Goal: Complete application form: Complete application form

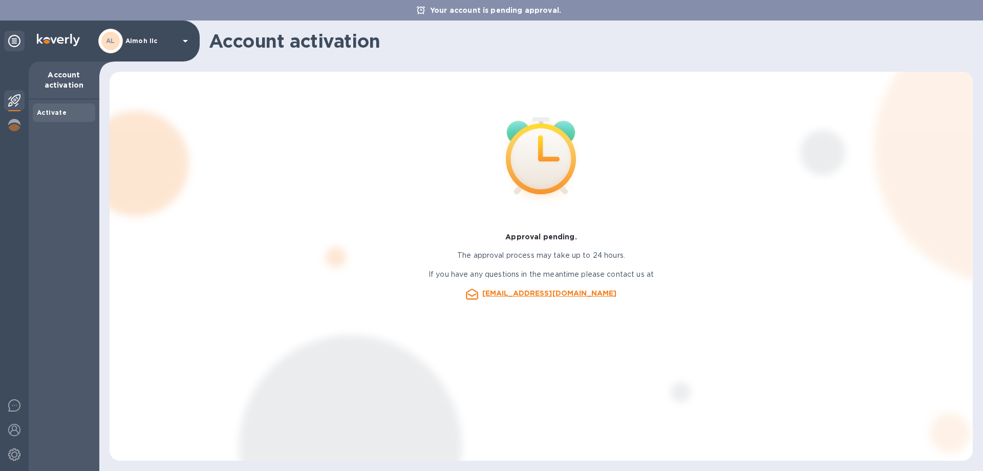
click at [110, 38] on b "AL" at bounding box center [110, 41] width 9 height 8
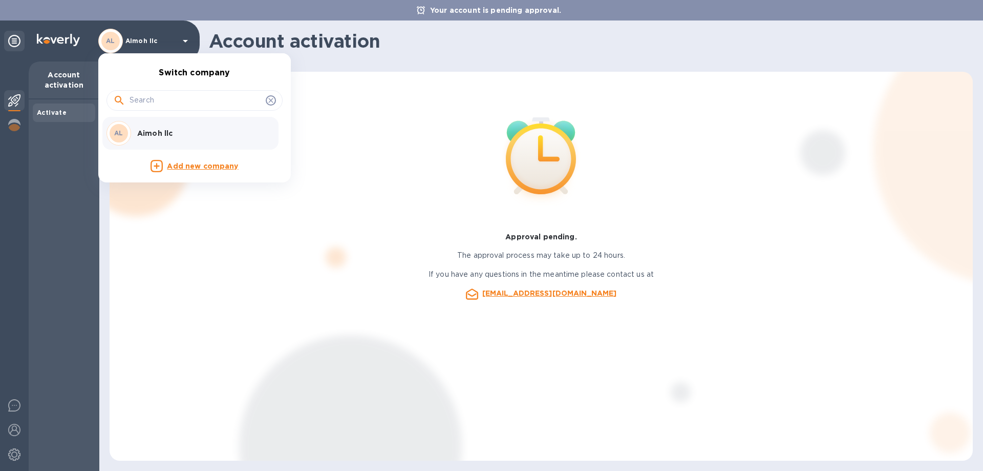
click at [174, 167] on p "Add new company" at bounding box center [202, 166] width 71 height 11
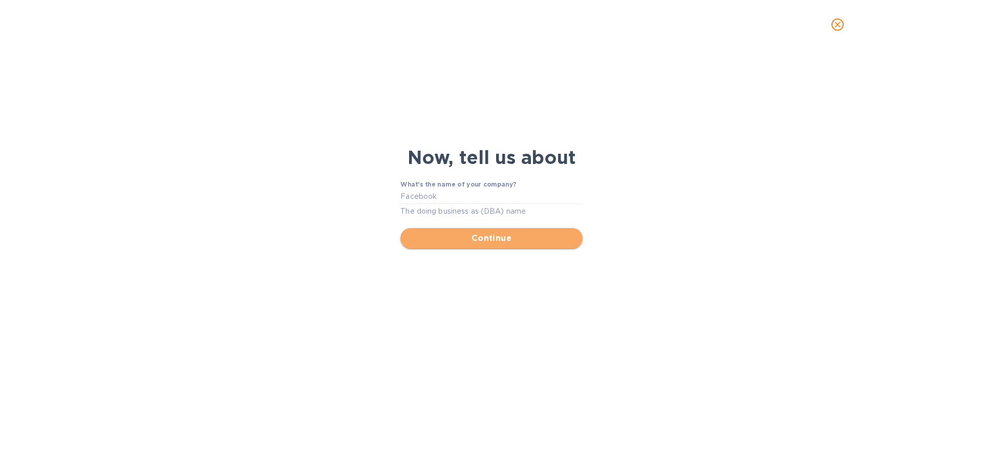
click at [469, 234] on span "Continue" at bounding box center [491, 238] width 165 height 12
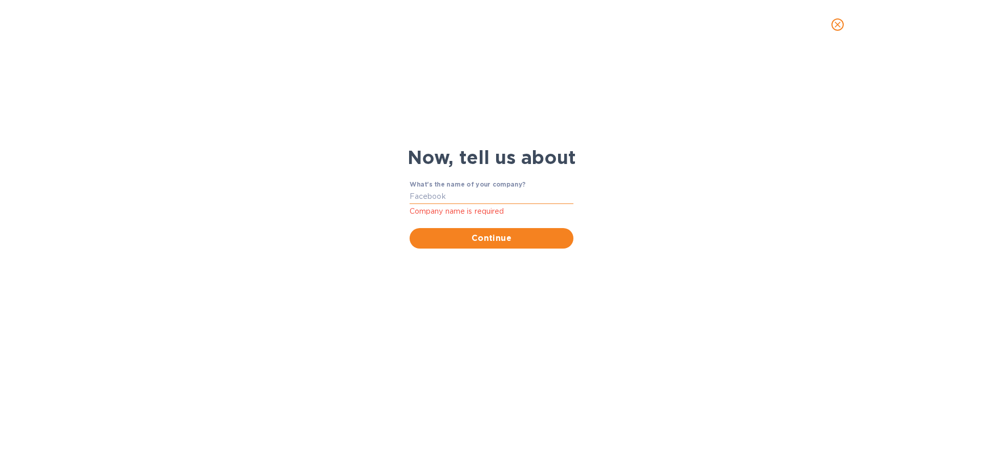
click at [456, 194] on input "What's the name of your company?" at bounding box center [492, 196] width 164 height 15
click at [456, 195] on input "What's the name of your company?" at bounding box center [492, 196] width 164 height 15
click at [490, 200] on input "What's the name of your company?" at bounding box center [492, 196] width 164 height 15
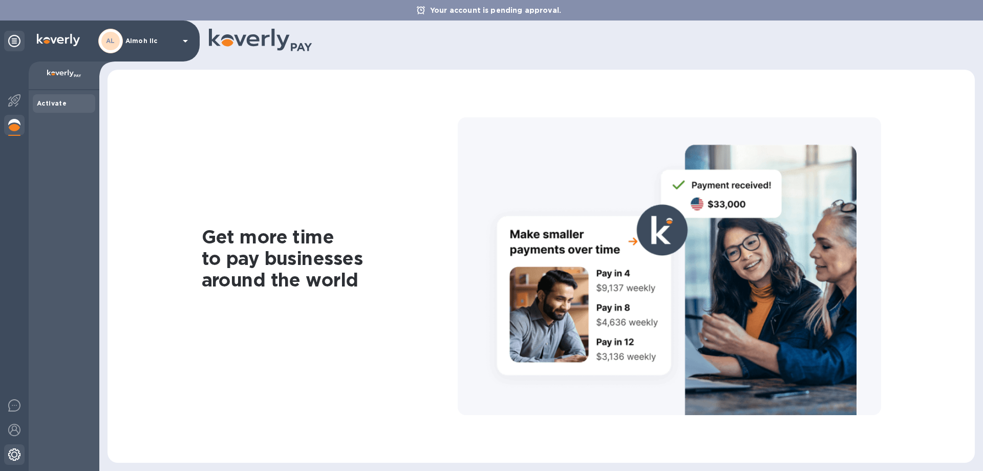
click at [14, 452] on img at bounding box center [14, 454] width 12 height 12
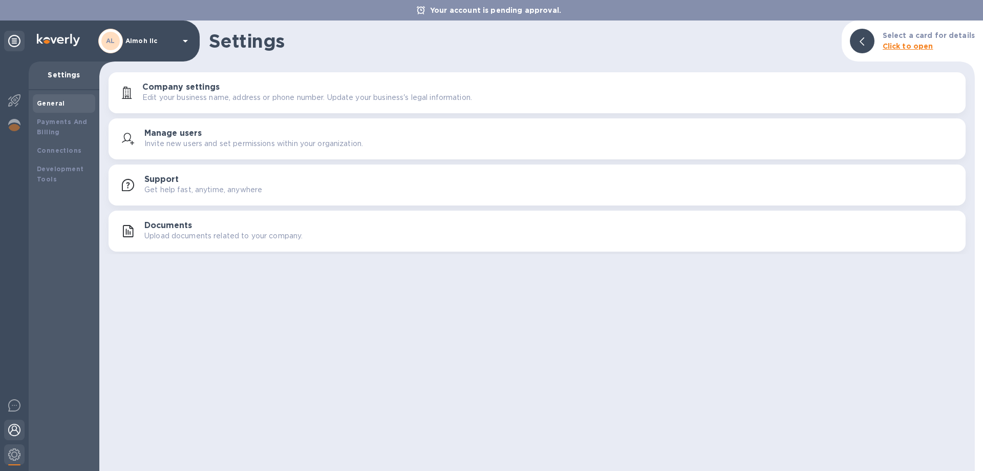
click at [13, 433] on img at bounding box center [14, 429] width 12 height 12
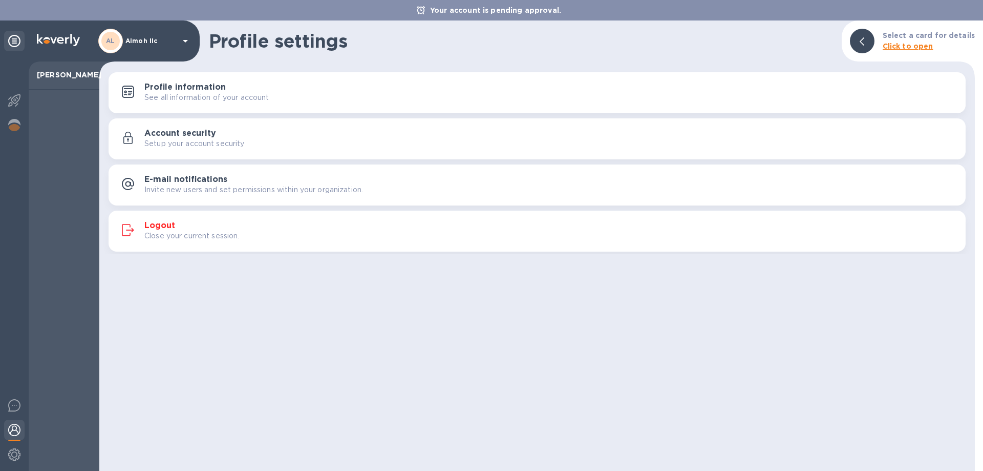
click at [152, 213] on button "Logout Close your current session." at bounding box center [537, 230] width 857 height 41
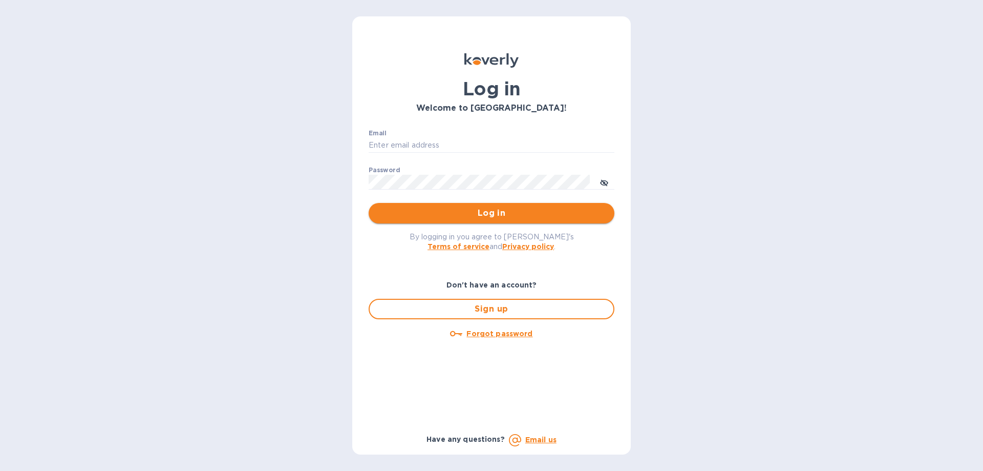
type input "shimon@aimoh.com"
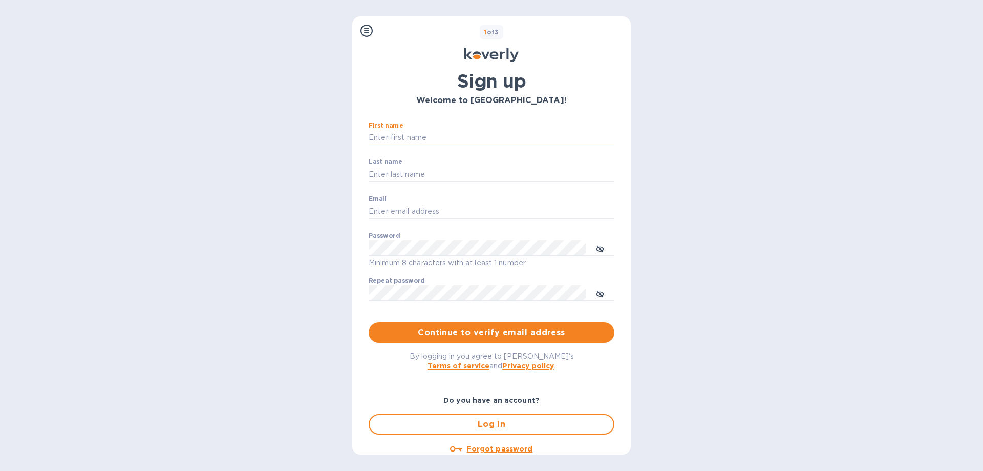
click at [447, 139] on input "First name" at bounding box center [492, 137] width 246 height 15
click at [512, 135] on input "First name" at bounding box center [492, 137] width 246 height 15
type input "Shimon"
type input "Guttman"
type input "Shimon1122@gmail.com"
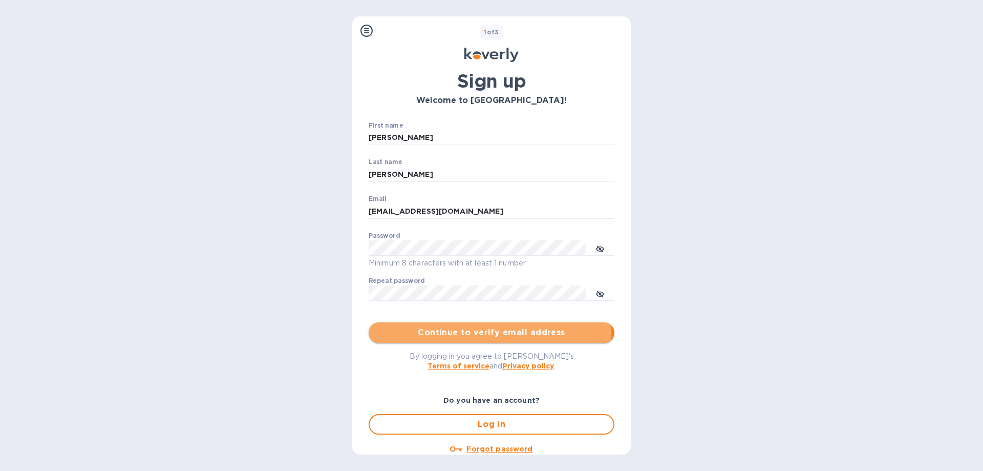
click at [412, 329] on span "Continue to verify email address" at bounding box center [491, 332] width 229 height 12
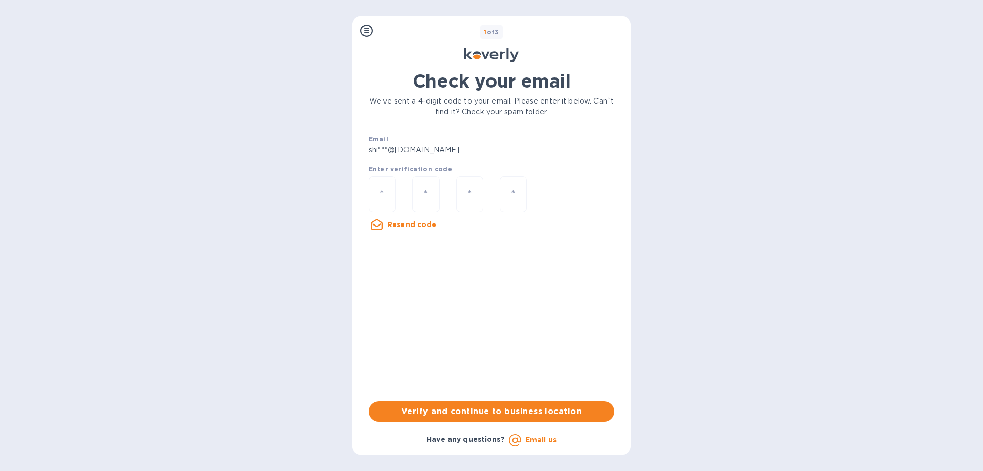
click at [387, 190] on input "number" at bounding box center [382, 194] width 10 height 19
type input "1"
type input "0"
type input "3"
type input "2"
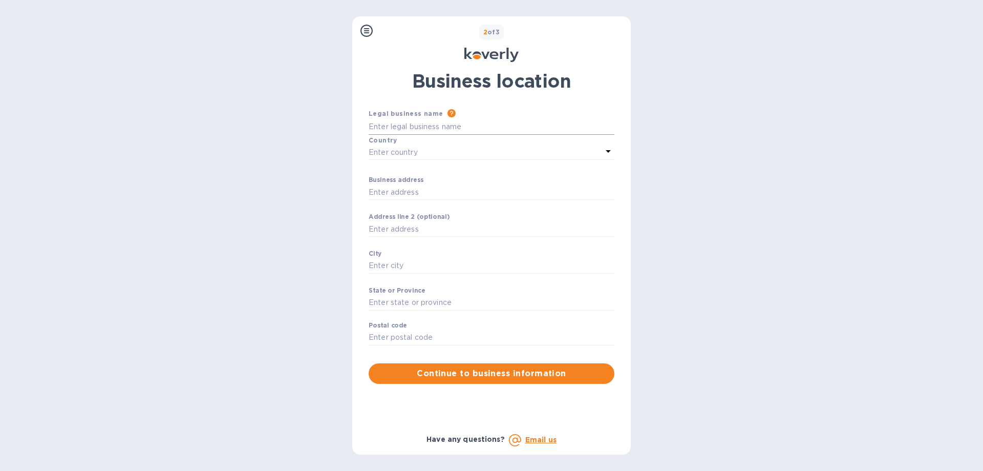
click at [433, 128] on input "Business address" at bounding box center [492, 126] width 246 height 15
type input "Aimoh LLC"
click at [414, 157] on p "Enter country" at bounding box center [393, 152] width 49 height 11
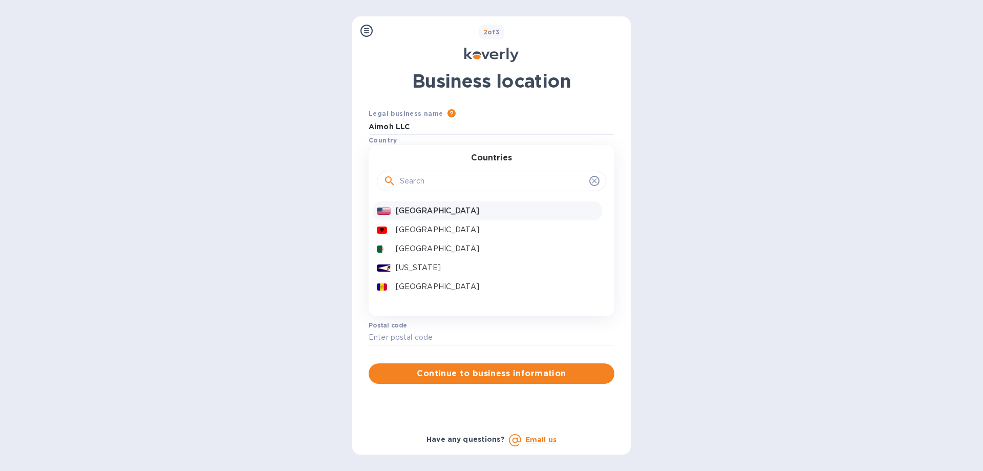
click at [434, 208] on p "United States" at bounding box center [497, 210] width 202 height 11
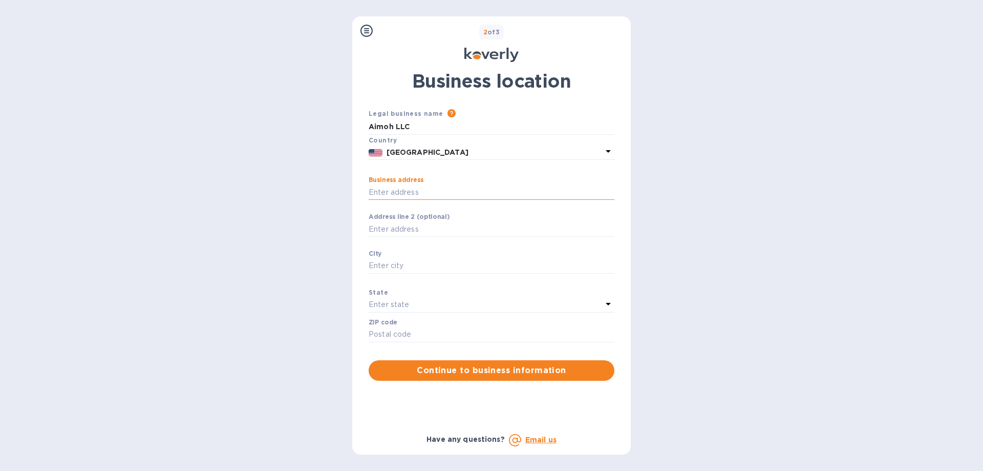
click at [430, 195] on input "Business address" at bounding box center [492, 191] width 246 height 15
type input "1723 New York 17A"
type input "Florida"
type input "10921"
click at [416, 226] on input "Business address" at bounding box center [492, 228] width 246 height 15
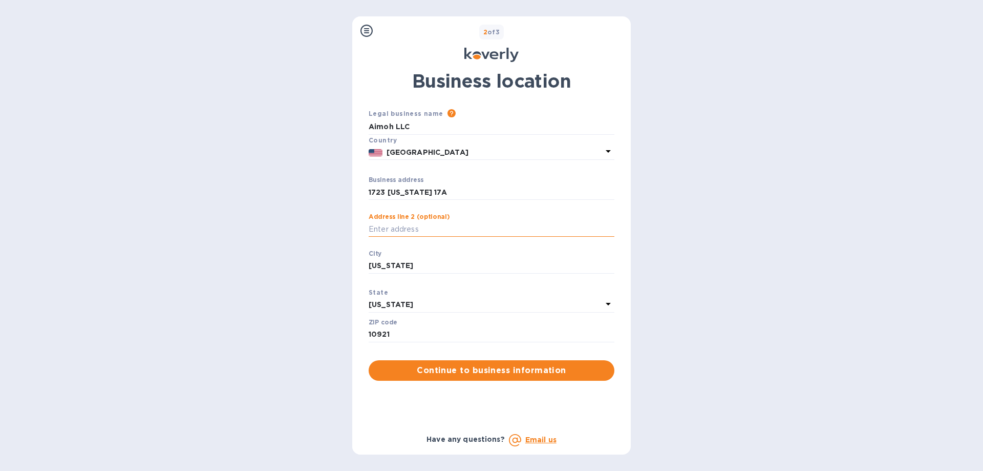
click at [420, 230] on input "Business address" at bounding box center [492, 228] width 246 height 15
type input "U"
click at [376, 228] on input "Bullding 3 Unit A" at bounding box center [492, 228] width 246 height 15
type input "Bullding 3 Unit A"
drag, startPoint x: 376, startPoint y: 229, endPoint x: 388, endPoint y: 243, distance: 18.9
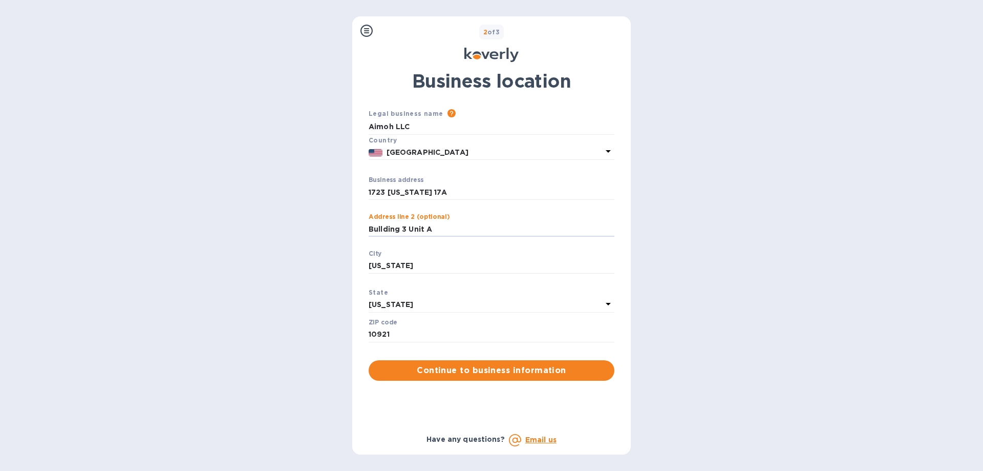
click at [388, 243] on p "​" at bounding box center [492, 244] width 246 height 12
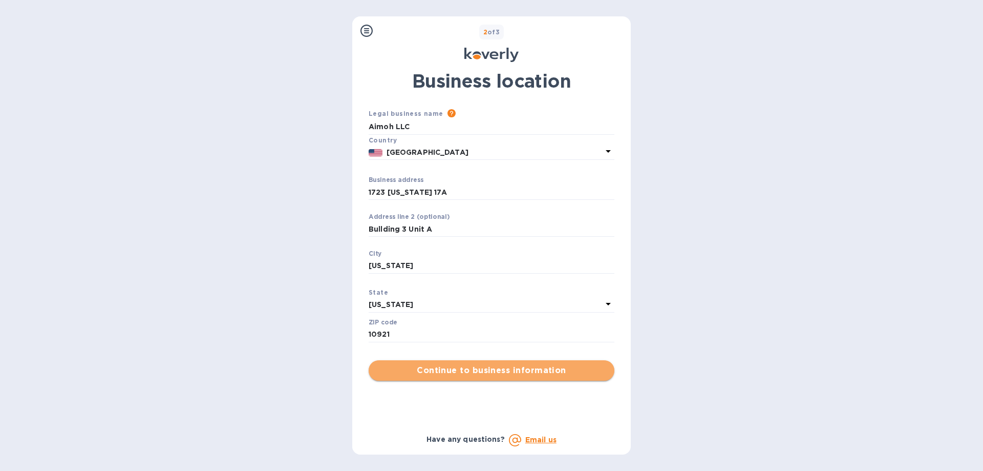
click at [427, 370] on span "Continue to business information" at bounding box center [491, 370] width 229 height 12
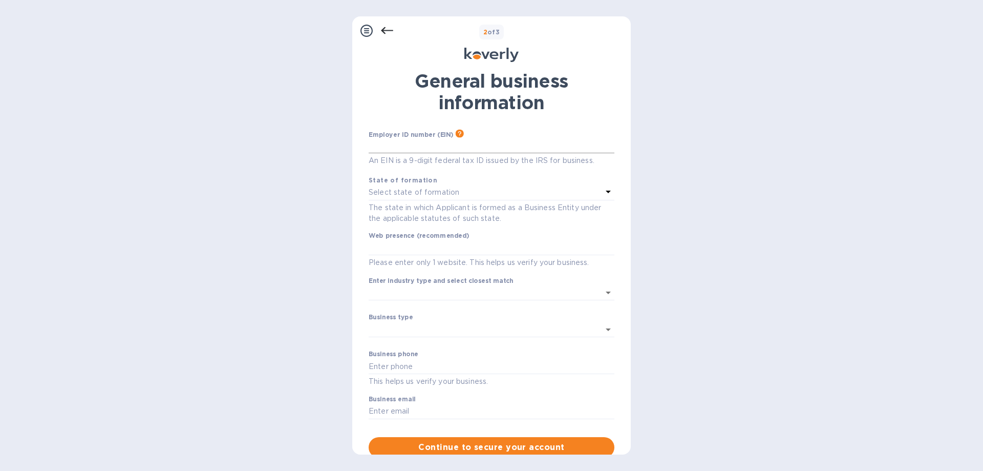
click at [414, 145] on input "text" at bounding box center [492, 145] width 246 height 15
type input "***70"
click at [408, 188] on p "Select state of formation" at bounding box center [414, 192] width 91 height 11
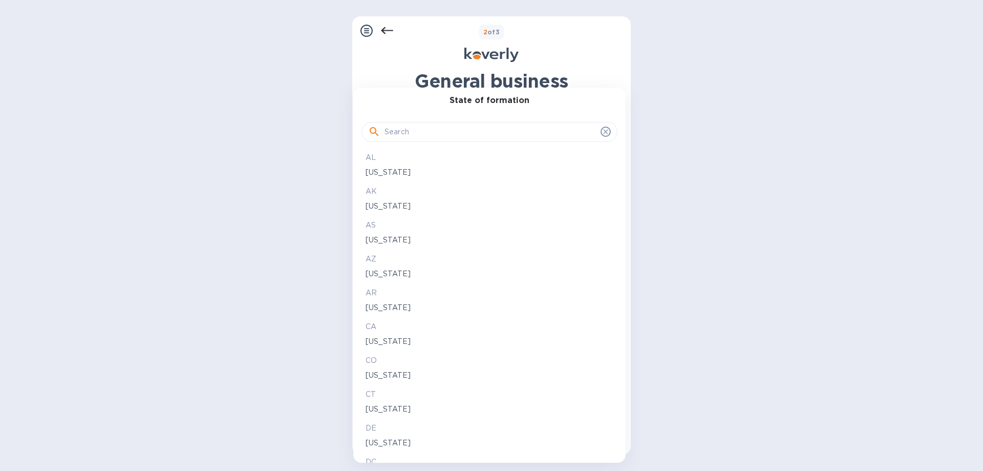
click at [406, 137] on input "text" at bounding box center [491, 131] width 212 height 15
click at [406, 136] on input "text" at bounding box center [491, 131] width 212 height 15
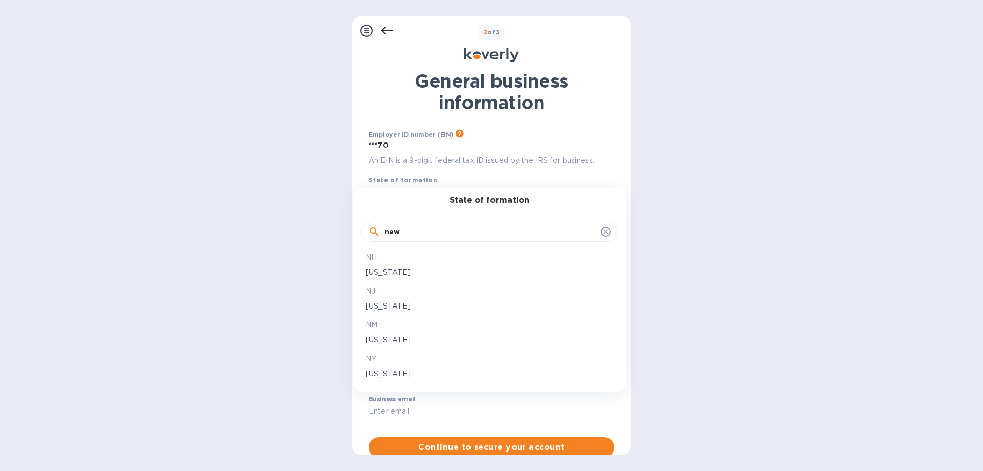
type input "new"
click at [411, 379] on p "New York" at bounding box center [490, 373] width 248 height 11
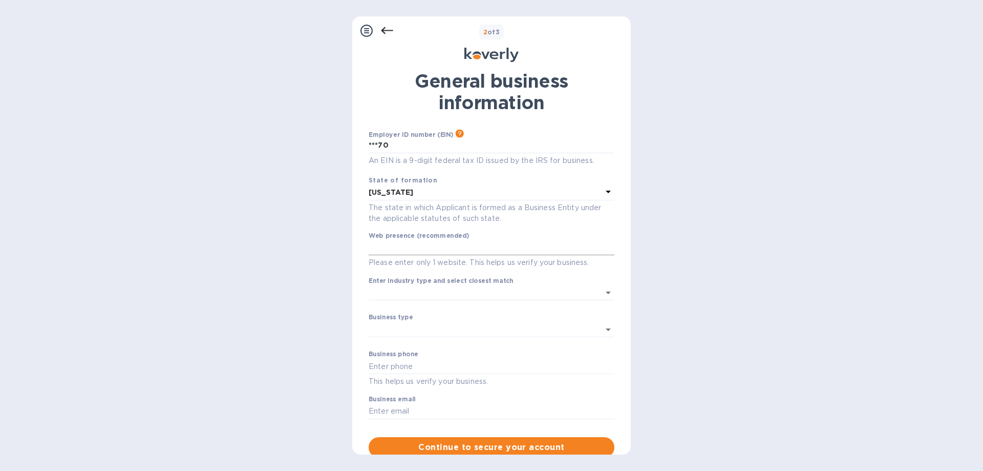
click at [417, 244] on input "text" at bounding box center [492, 247] width 246 height 15
type input "A"
type input "aimoh.com"
click at [511, 287] on input "Enter industry type and select closest match" at bounding box center [477, 292] width 217 height 15
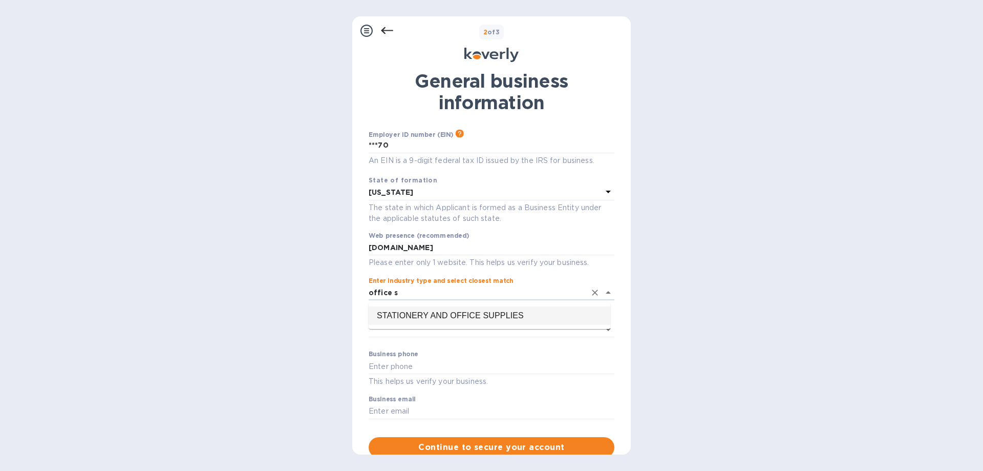
click at [453, 307] on li "STATIONERY AND OFFICE SUPPLIES" at bounding box center [490, 315] width 242 height 18
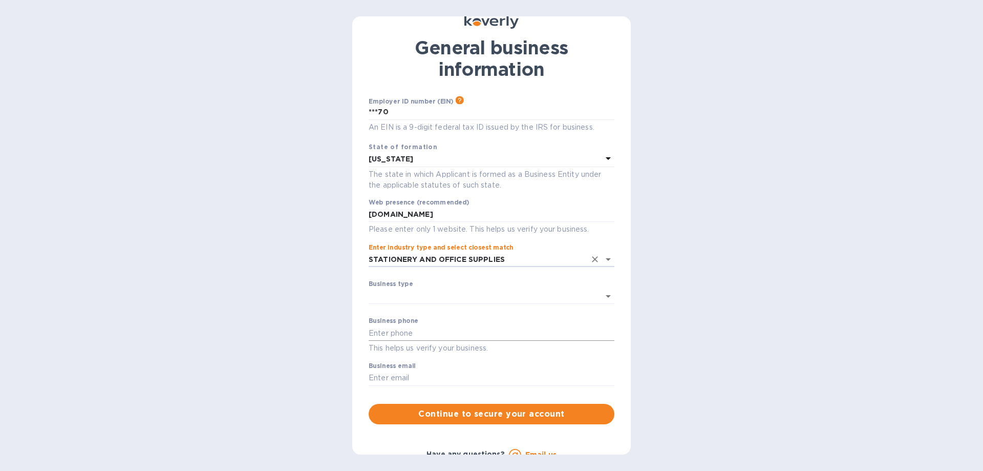
scroll to position [48, 0]
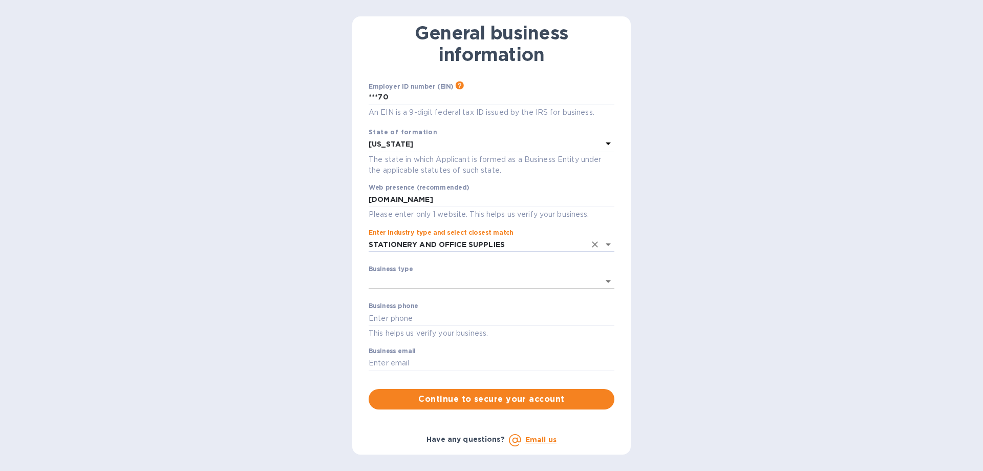
type input "STATIONERY AND OFFICE SUPPLIES"
click at [411, 276] on body "Sign up with Koverly Steps Koverly account Business information Secure your acc…" at bounding box center [491, 235] width 983 height 471
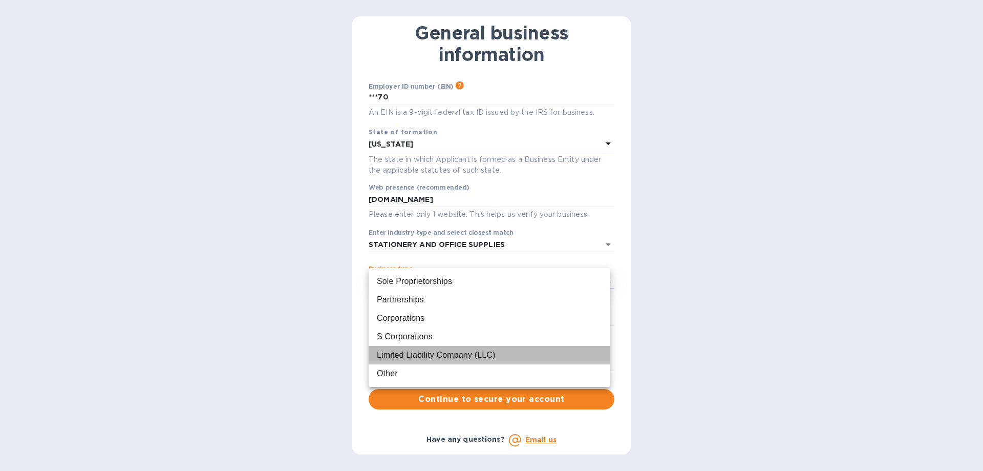
click at [437, 352] on div "Limited Liability Company (LLC)" at bounding box center [436, 355] width 118 height 12
type input "Limited Liability Company (LLC)"
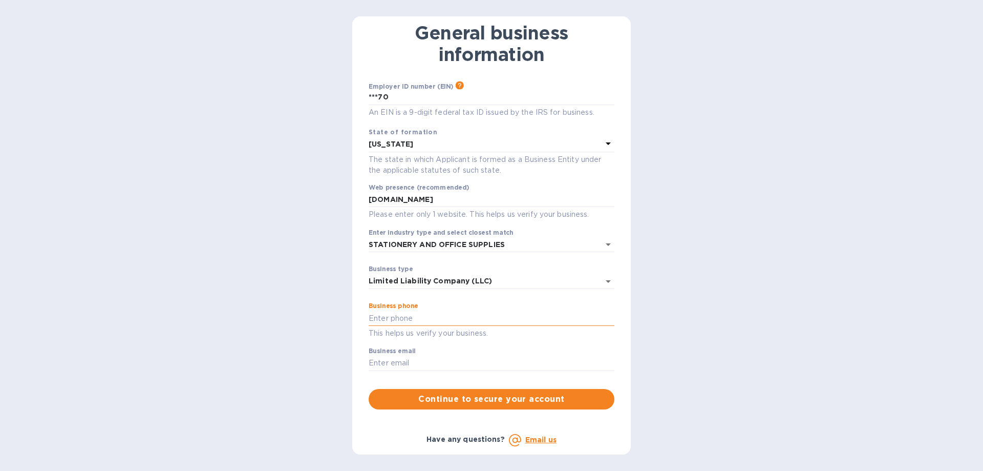
click at [438, 317] on input "text" at bounding box center [492, 317] width 246 height 15
type input "8452801212"
click at [457, 341] on div "Employer ID number (EIN) Please make sure it matches the information on your SS…" at bounding box center [492, 245] width 246 height 328
click at [445, 359] on input "text" at bounding box center [492, 362] width 246 height 15
click at [396, 365] on input "text" at bounding box center [492, 362] width 246 height 15
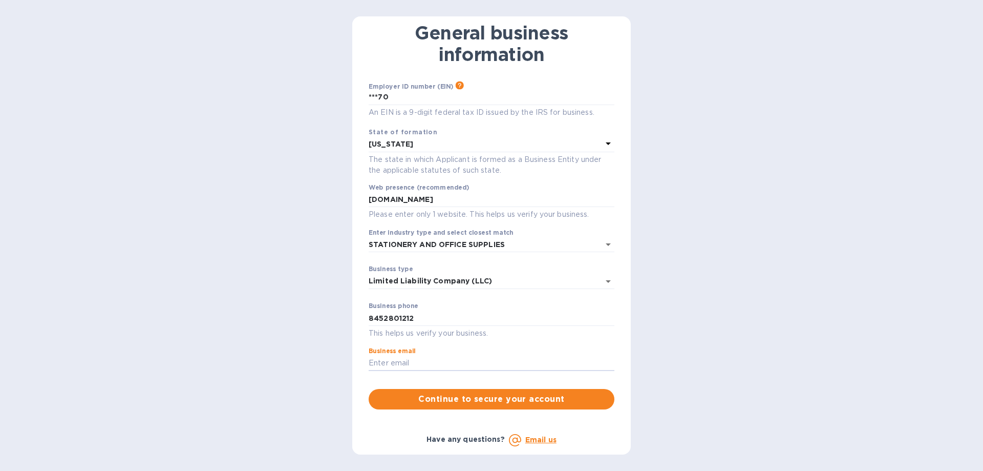
type input "Shimon1122@gmail.com"
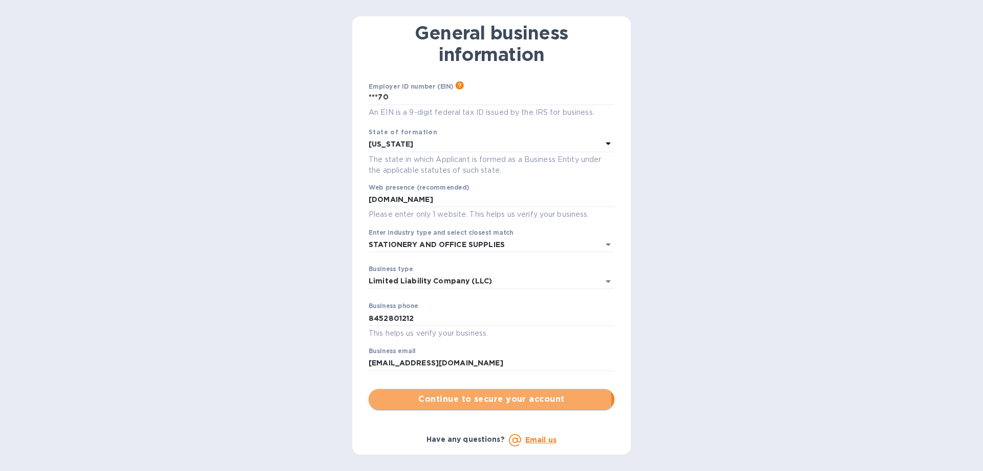
click at [452, 398] on span "Continue to secure your account" at bounding box center [491, 399] width 229 height 12
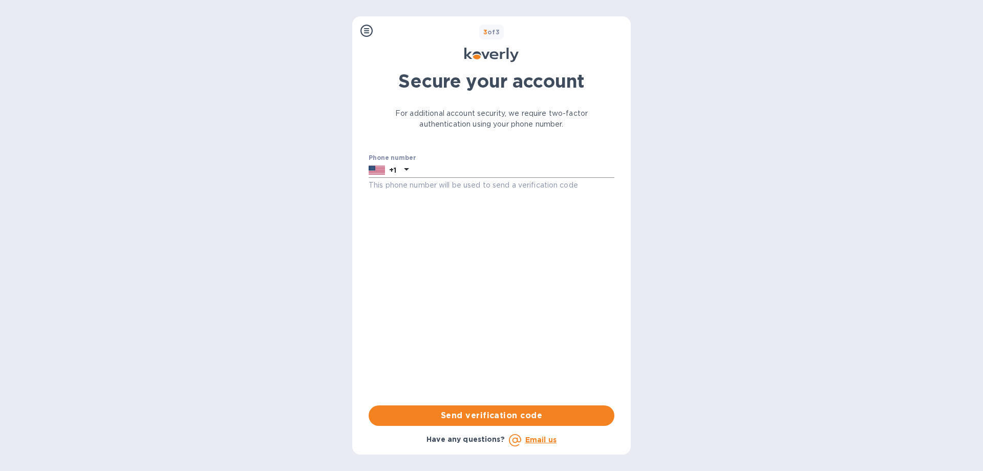
click at [465, 174] on input "text" at bounding box center [514, 169] width 202 height 15
type input "8456621122"
click at [430, 412] on span "Send verification code" at bounding box center [491, 415] width 229 height 12
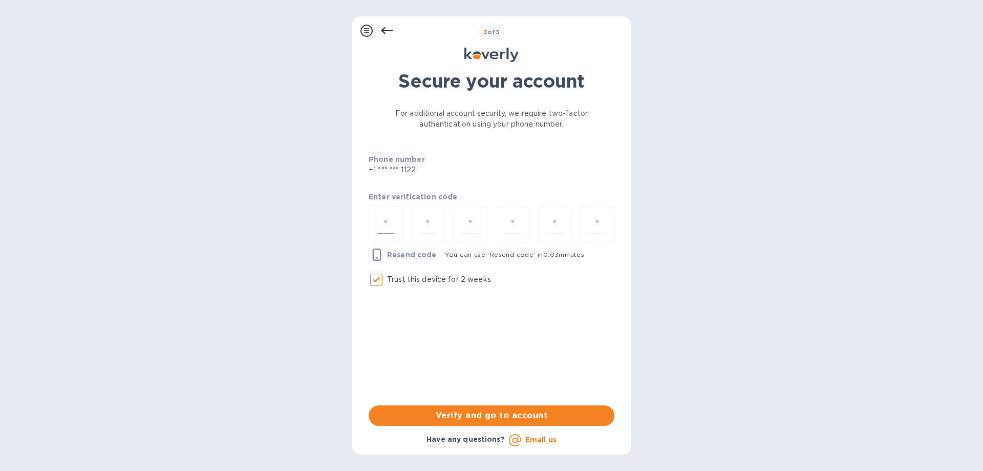
click at [387, 225] on input "number" at bounding box center [385, 224] width 17 height 19
type input "5"
type input "3"
type input "1"
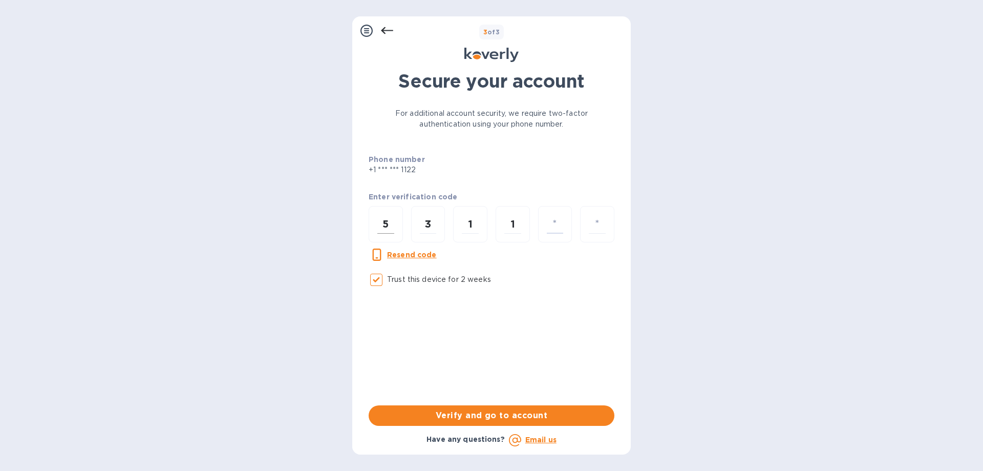
type input "8"
type input "6"
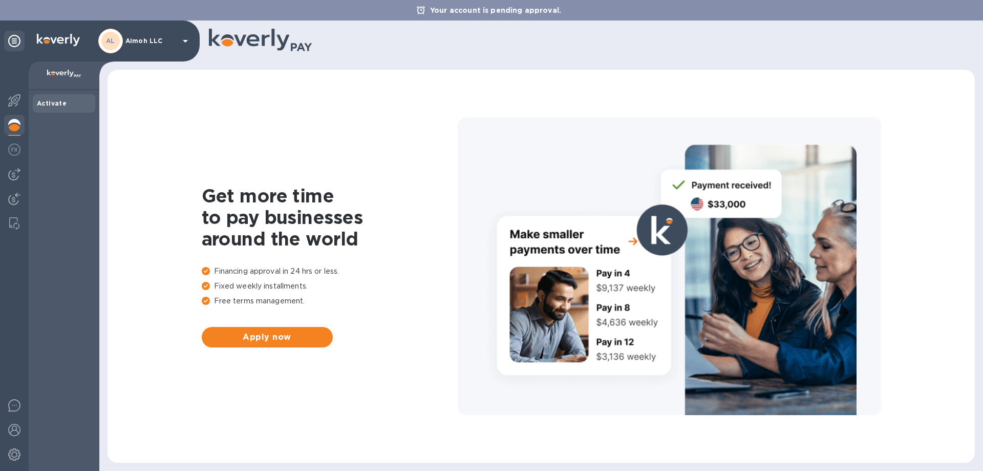
click at [112, 42] on b "AL" at bounding box center [110, 41] width 9 height 8
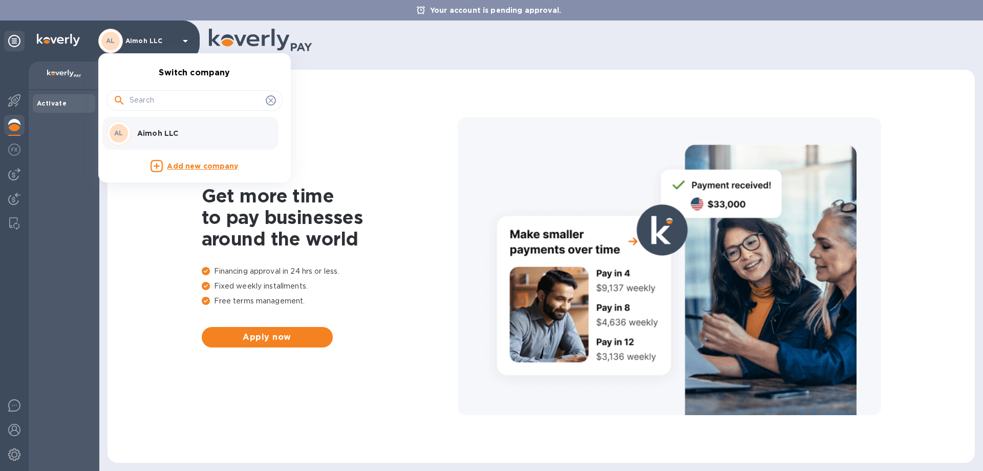
click at [200, 170] on p "Add new company" at bounding box center [202, 166] width 71 height 11
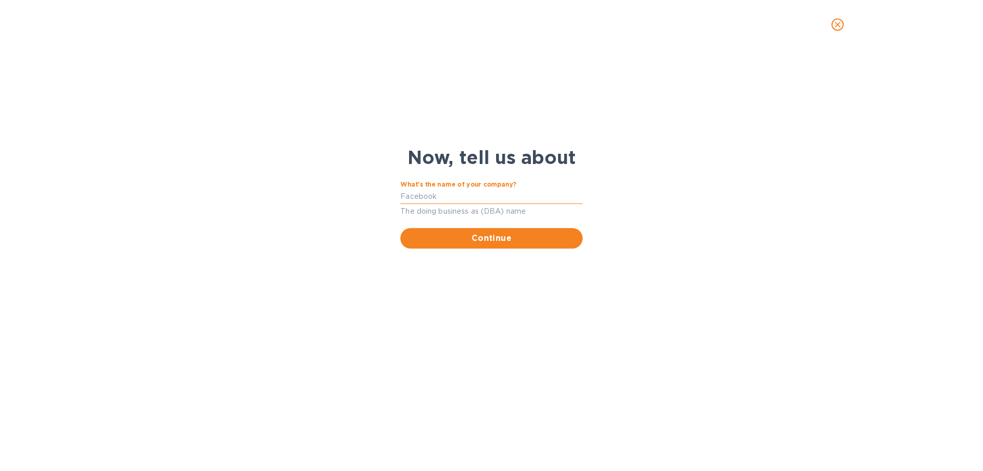
click at [473, 195] on input "What's the name of your company?" at bounding box center [491, 196] width 182 height 15
click at [473, 196] on input "What's the name of your company?" at bounding box center [491, 196] width 182 height 15
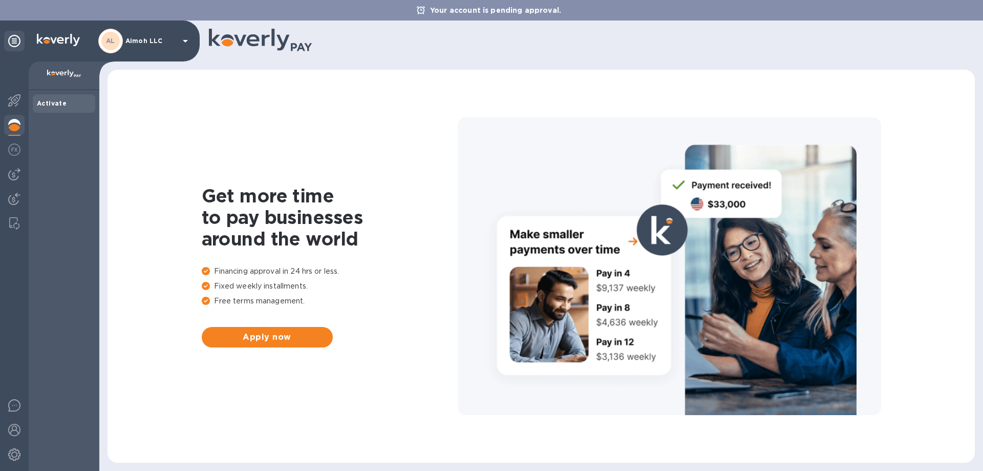
click at [110, 39] on b "AL" at bounding box center [110, 41] width 9 height 8
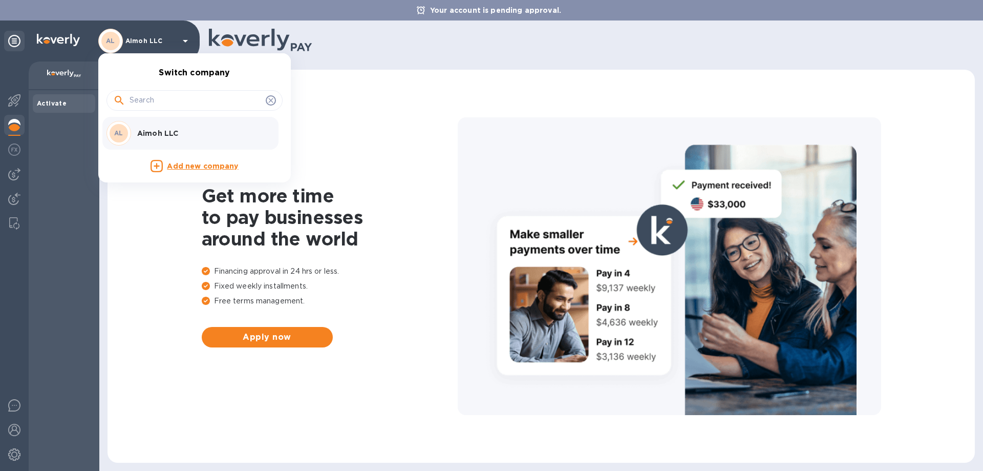
click at [204, 72] on ul "Switch company AL Aimoh LLC Add new company" at bounding box center [194, 117] width 193 height 129
click at [110, 38] on div at bounding box center [491, 235] width 983 height 471
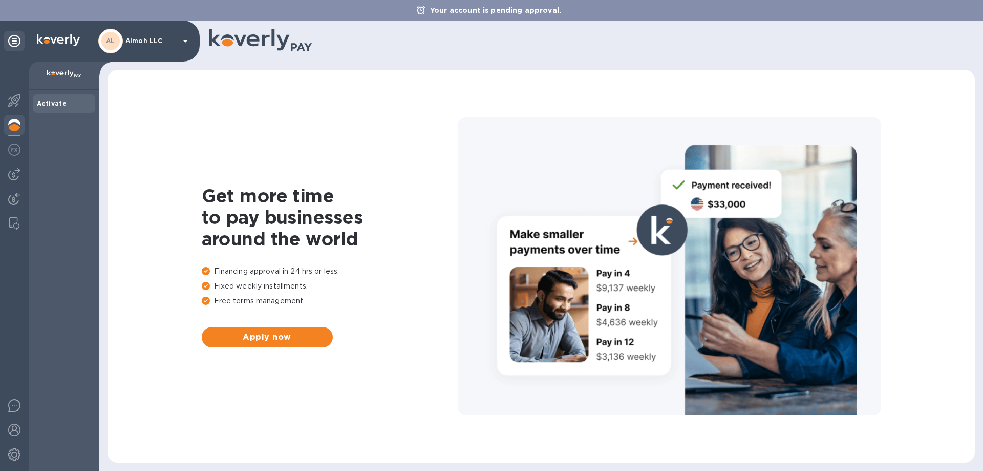
click at [12, 121] on img at bounding box center [14, 125] width 12 height 12
click at [13, 122] on img at bounding box center [14, 125] width 12 height 12
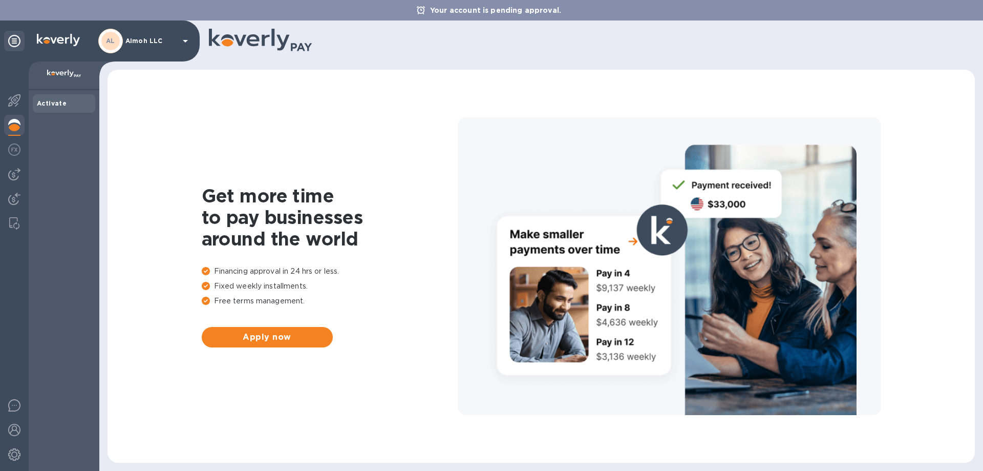
click at [167, 50] on div "AL Aimoh LLC" at bounding box center [144, 41] width 93 height 25
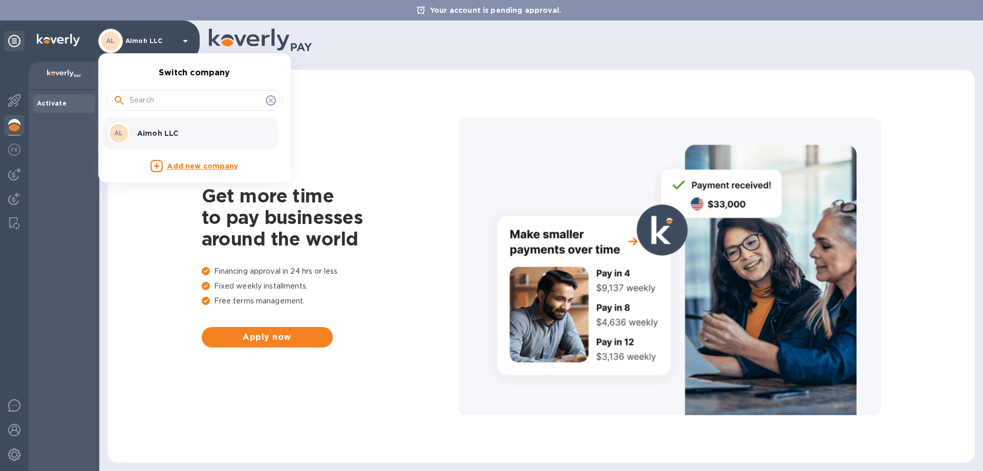
click at [316, 296] on div at bounding box center [491, 235] width 983 height 471
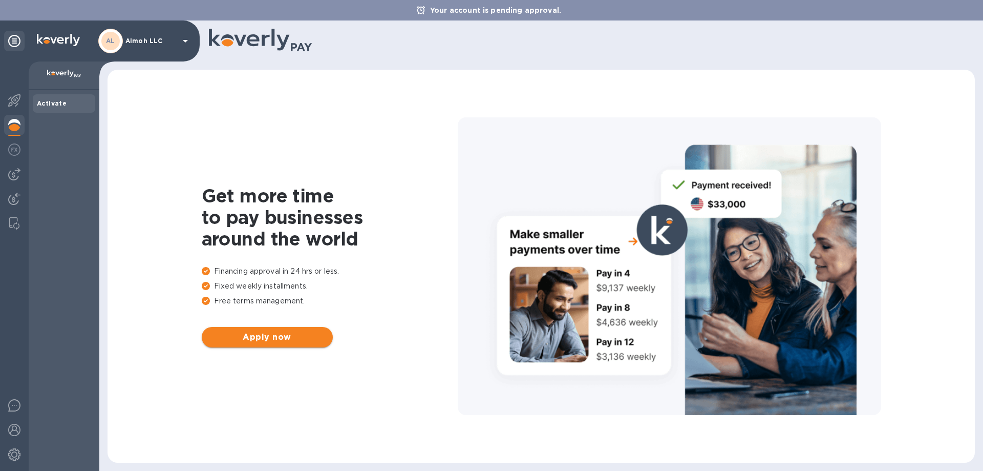
click at [290, 333] on span "Apply now" at bounding box center [267, 337] width 115 height 12
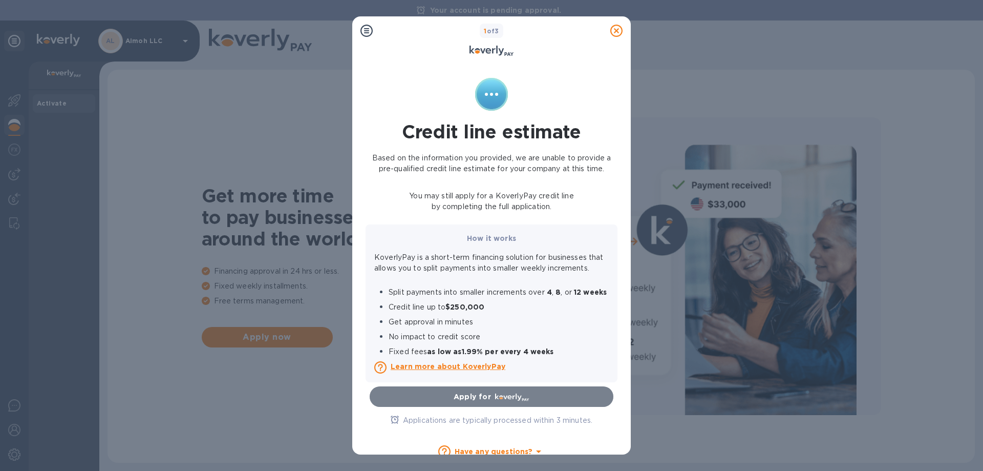
click at [499, 401] on icon "button" at bounding box center [512, 397] width 34 height 8
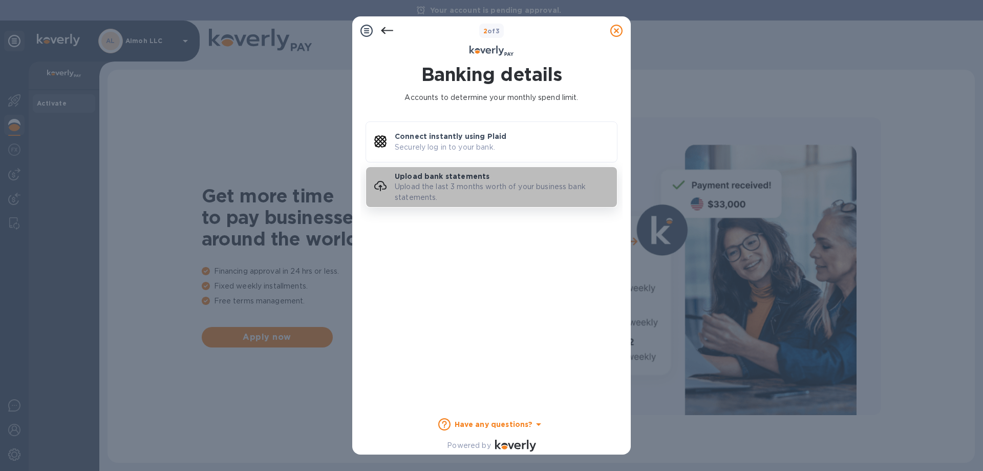
click at [479, 181] on div "Upload bank statements Upload the last 3 months worth of your business bank sta…" at bounding box center [506, 187] width 222 height 32
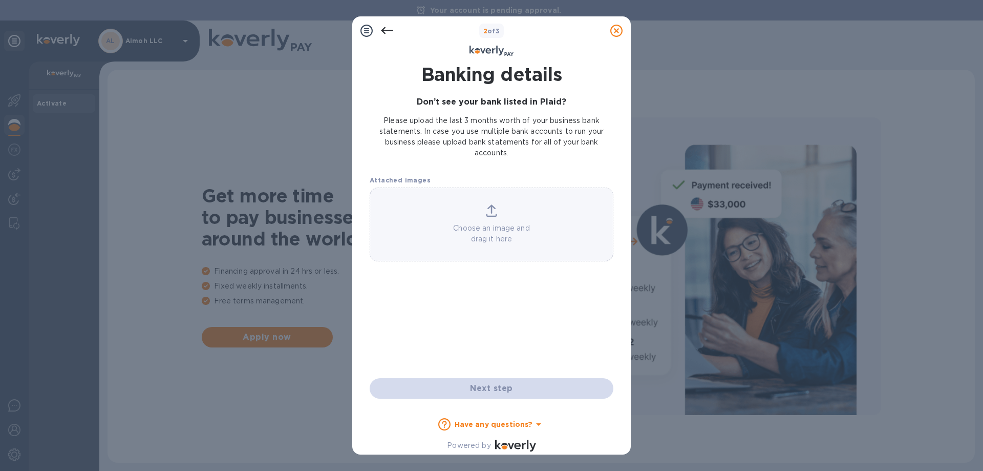
click at [388, 27] on icon at bounding box center [387, 31] width 12 height 12
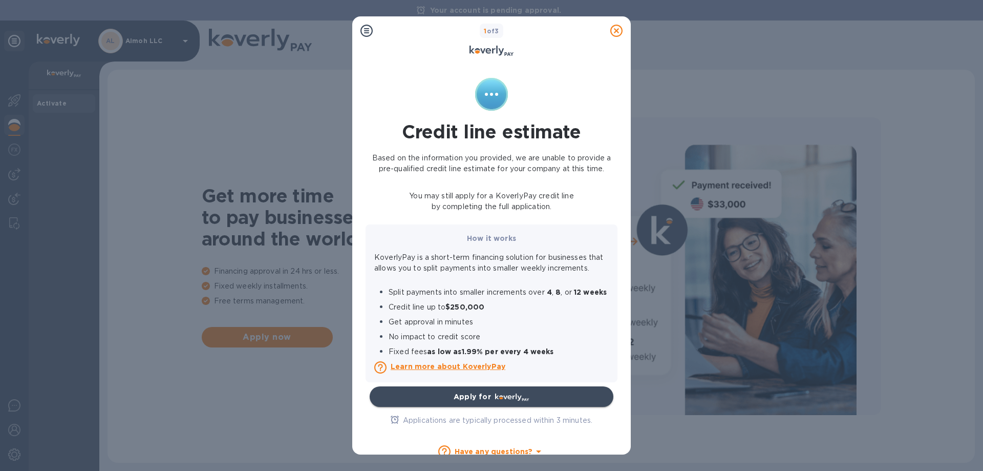
click at [478, 405] on div "Apply for" at bounding box center [473, 396] width 42 height 16
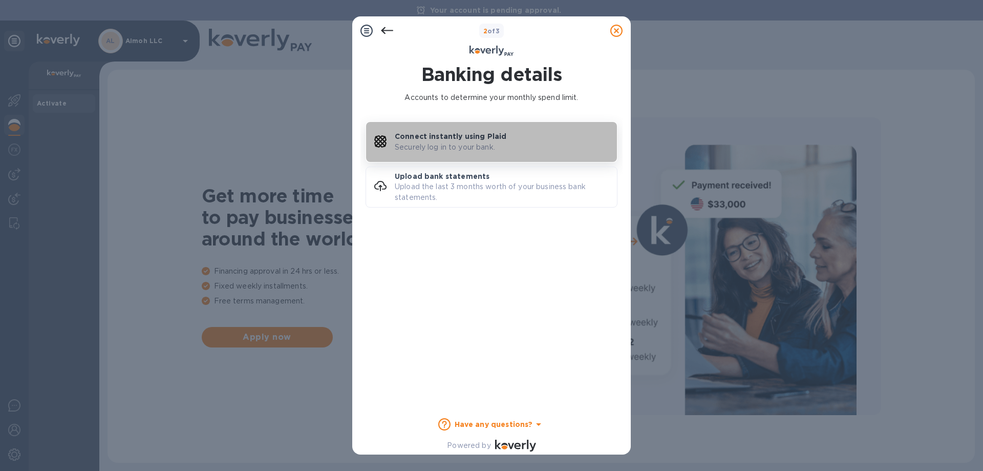
click at [447, 147] on p "Securely log in to your bank." at bounding box center [445, 147] width 100 height 11
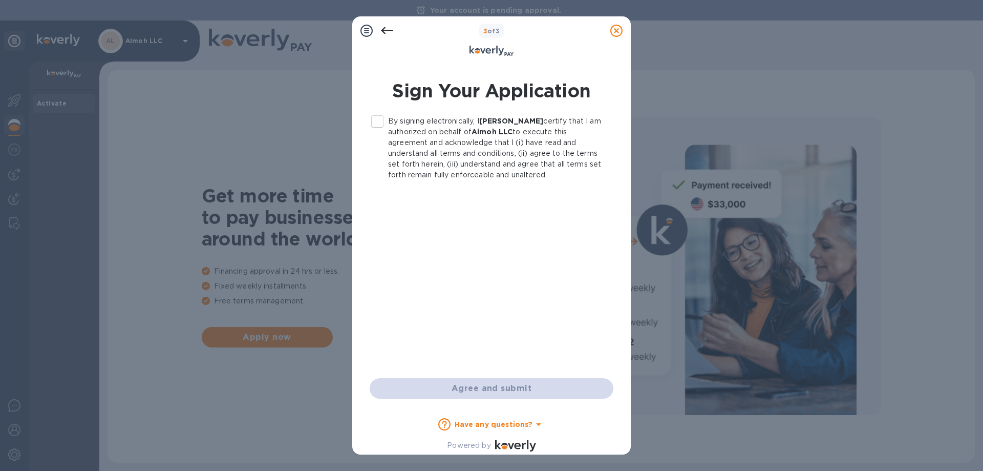
click at [381, 120] on input "By signing electronically, I [PERSON_NAME] certify that I am authorized on beha…" at bounding box center [378, 122] width 22 height 22
checkbox input "true"
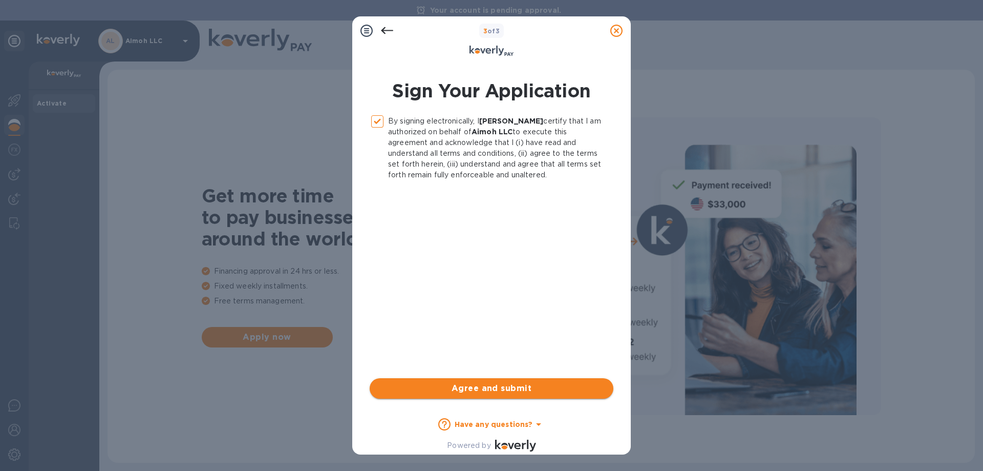
click at [489, 392] on span "Agree and submit" at bounding box center [491, 388] width 227 height 12
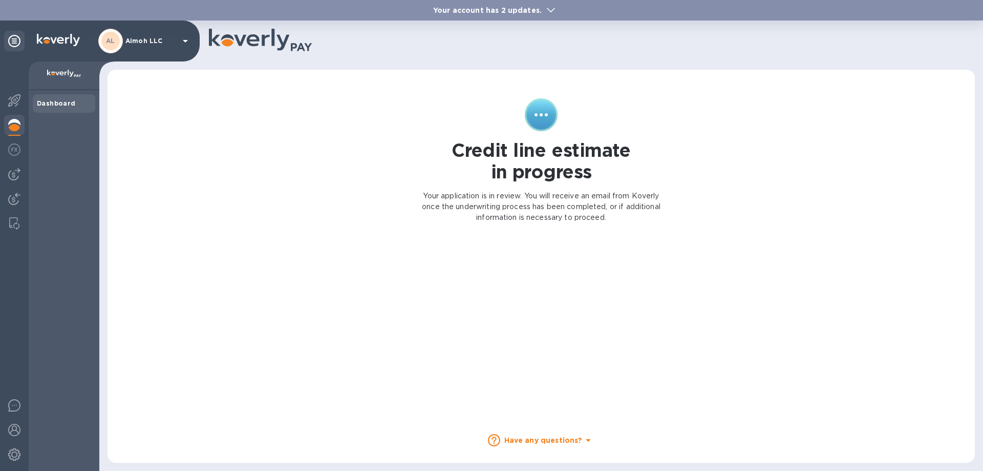
click at [547, 10] on icon at bounding box center [551, 10] width 8 height 5
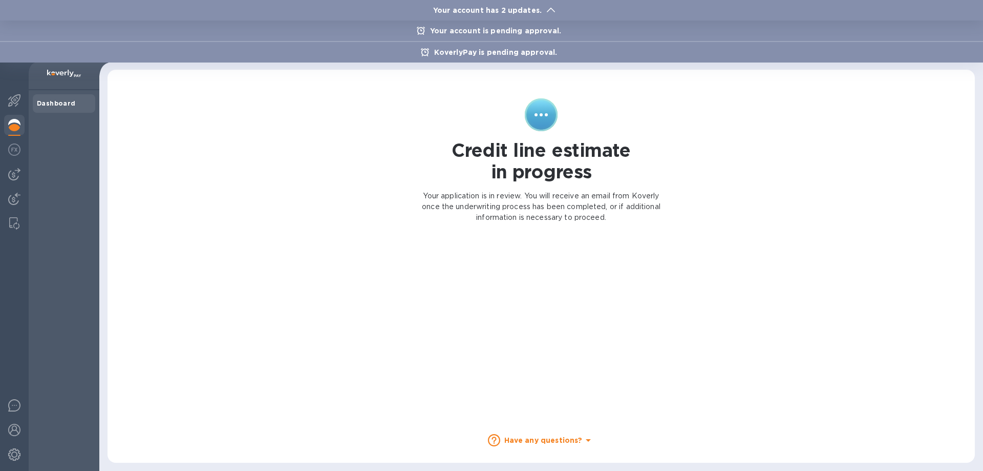
click at [532, 36] on div "Your account is pending approval." at bounding box center [491, 30] width 983 height 20
click at [531, 33] on p "Your account is pending approval." at bounding box center [495, 31] width 141 height 10
click at [330, 128] on div at bounding box center [491, 235] width 983 height 471
